Goal: Task Accomplishment & Management: Manage account settings

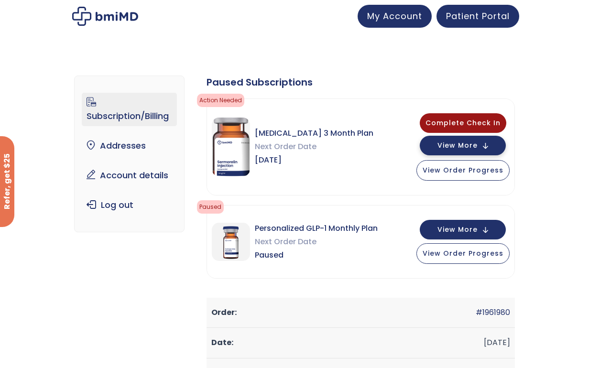
click at [477, 148] on span "View More" at bounding box center [457, 145] width 40 height 6
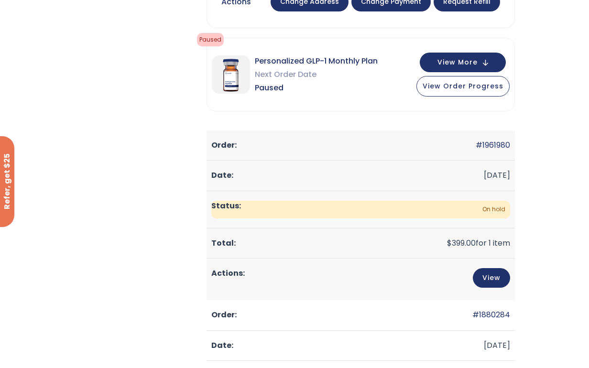
scroll to position [533, 0]
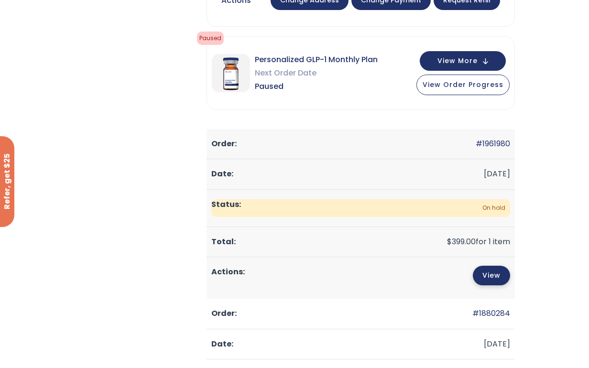
click at [510, 266] on link "View" at bounding box center [491, 276] width 37 height 20
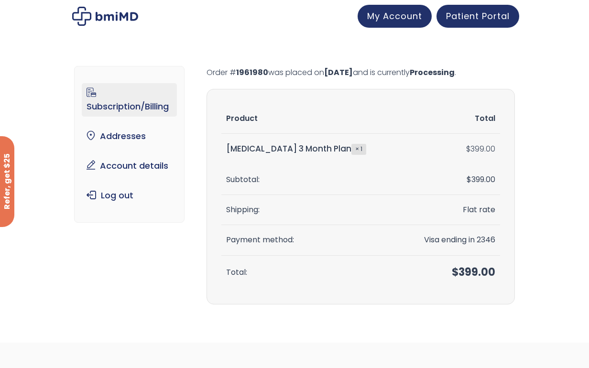
click at [87, 91] on link "Subscription/Billing" at bounding box center [129, 99] width 95 height 33
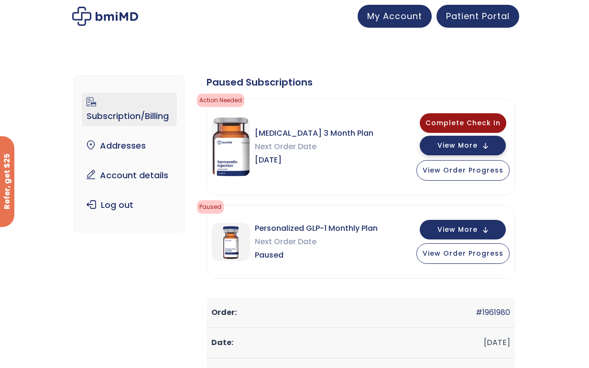
click at [477, 147] on span "View More" at bounding box center [457, 145] width 40 height 6
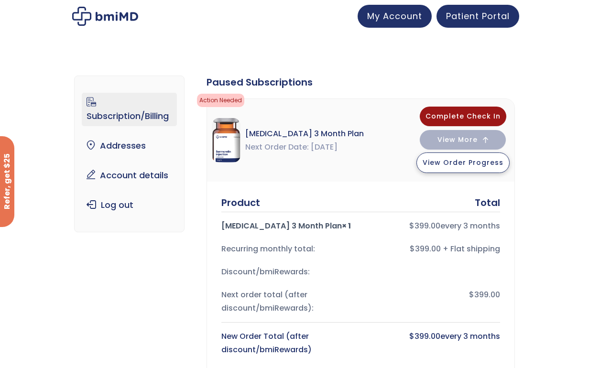
click at [503, 167] on span "View Order Progress" at bounding box center [462, 163] width 81 height 10
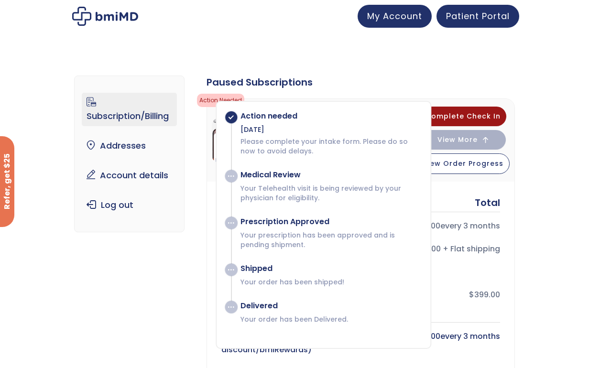
scroll to position [11, 0]
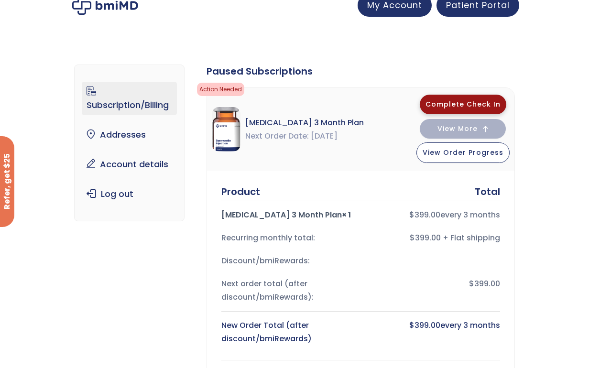
click at [500, 101] on span "Complete Check In" at bounding box center [462, 104] width 75 height 10
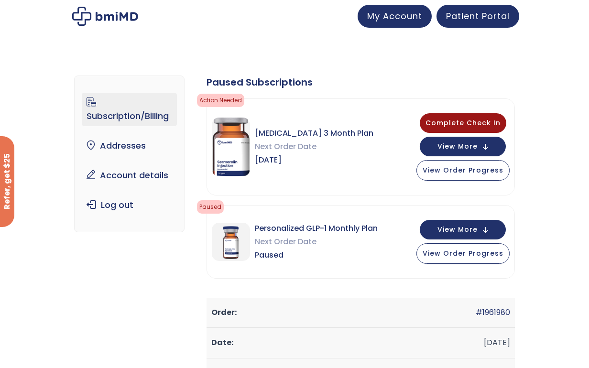
click at [72, 22] on img at bounding box center [105, 16] width 66 height 19
